Goal: Task Accomplishment & Management: Manage account settings

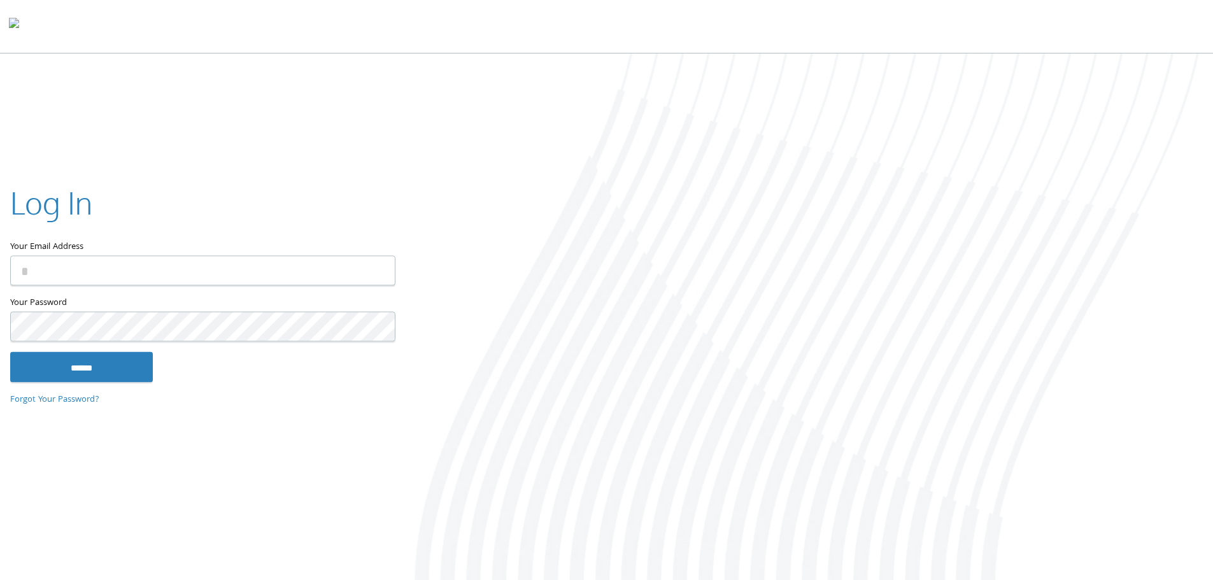
click at [178, 264] on input "Your Email Address" at bounding box center [202, 270] width 385 height 30
type input "**********"
click at [50, 373] on input "******" at bounding box center [81, 366] width 143 height 31
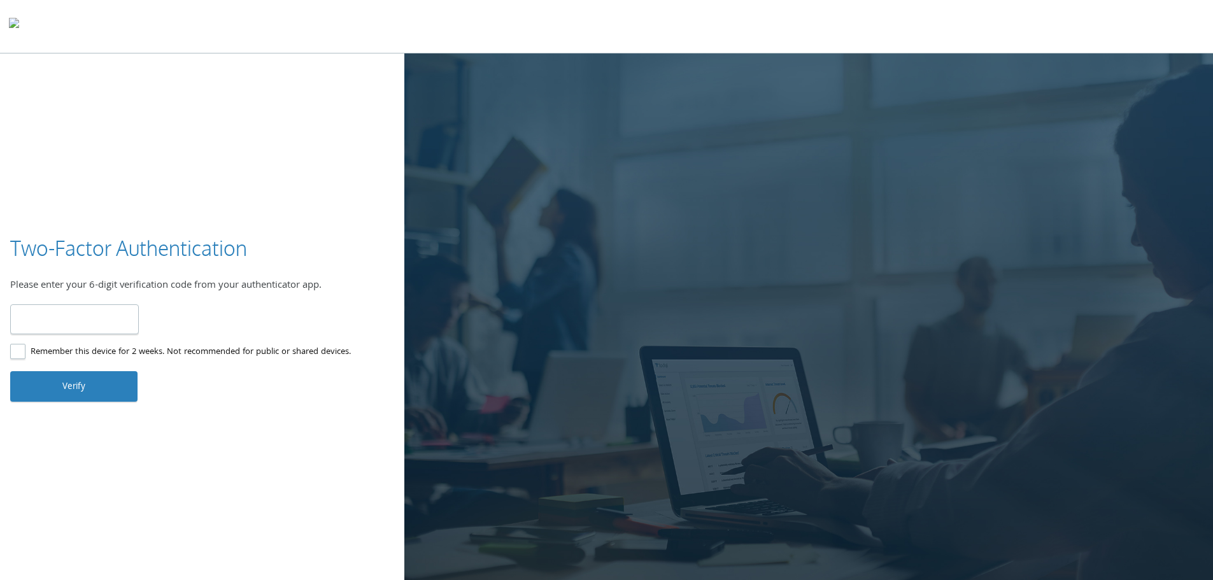
type input "******"
